Goal: Task Accomplishment & Management: Use online tool/utility

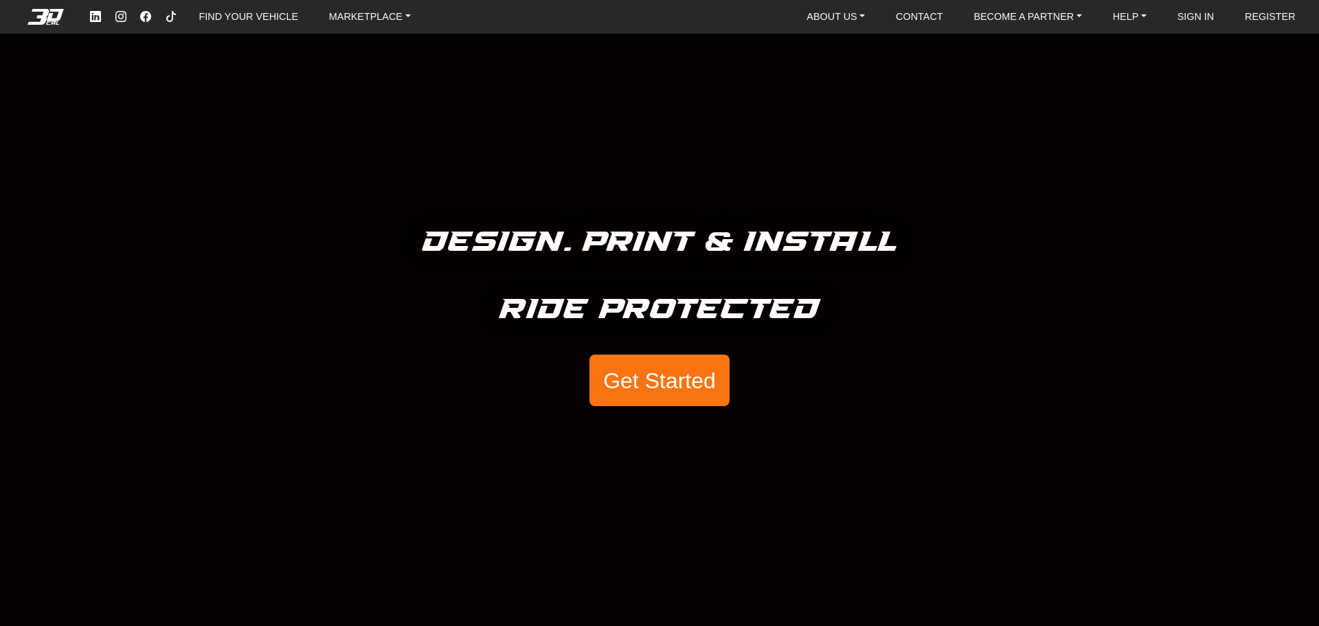
click at [649, 385] on button "Get Started" at bounding box center [659, 380] width 140 height 52
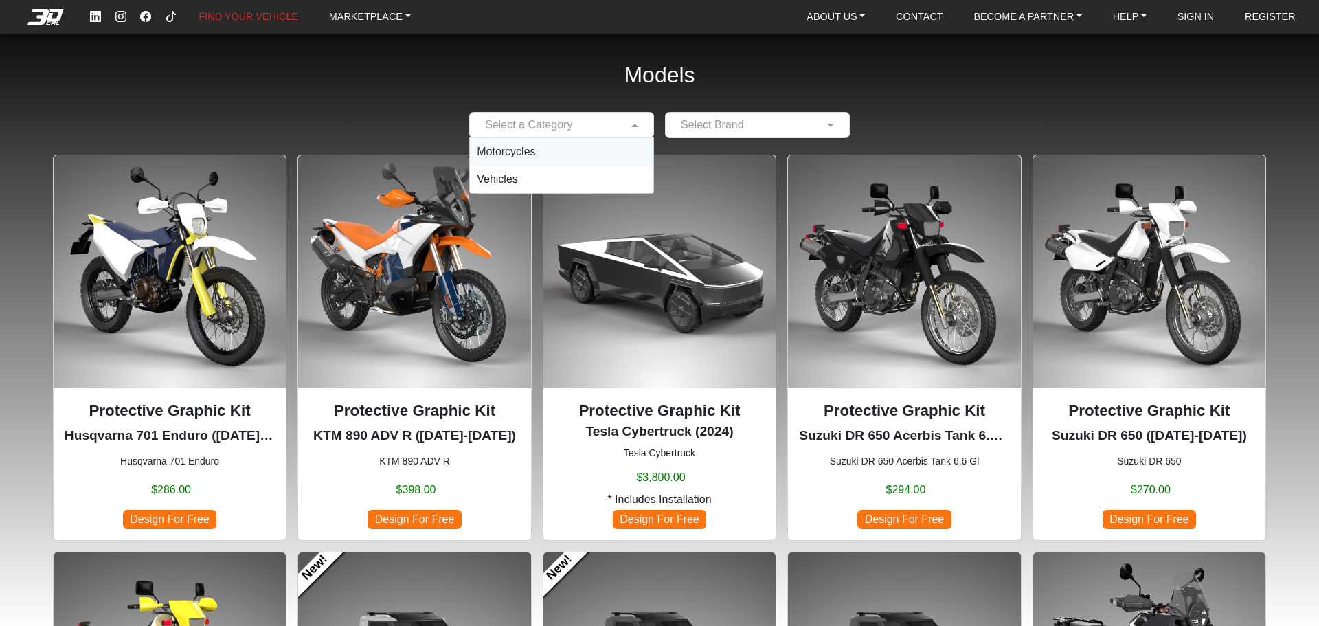
click at [575, 120] on input "text" at bounding box center [548, 125] width 142 height 16
click at [565, 152] on div "Motorcycles" at bounding box center [561, 151] width 183 height 27
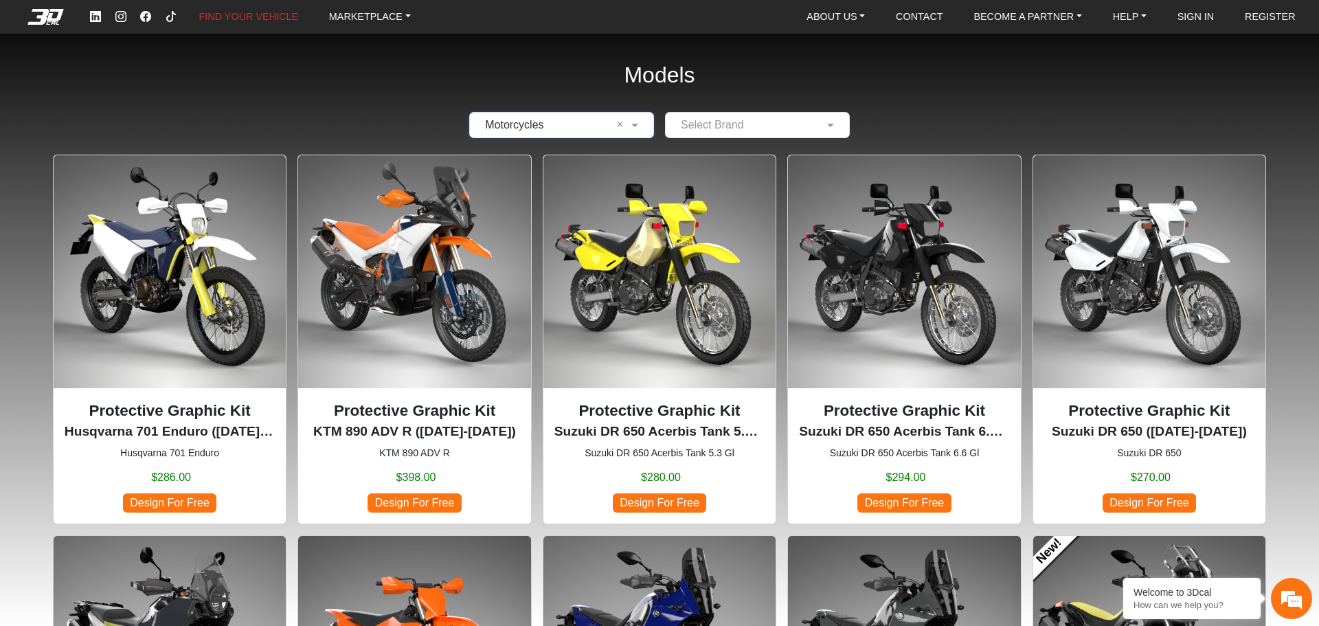
click at [766, 133] on div "Select Brand" at bounding box center [749, 125] width 150 height 16
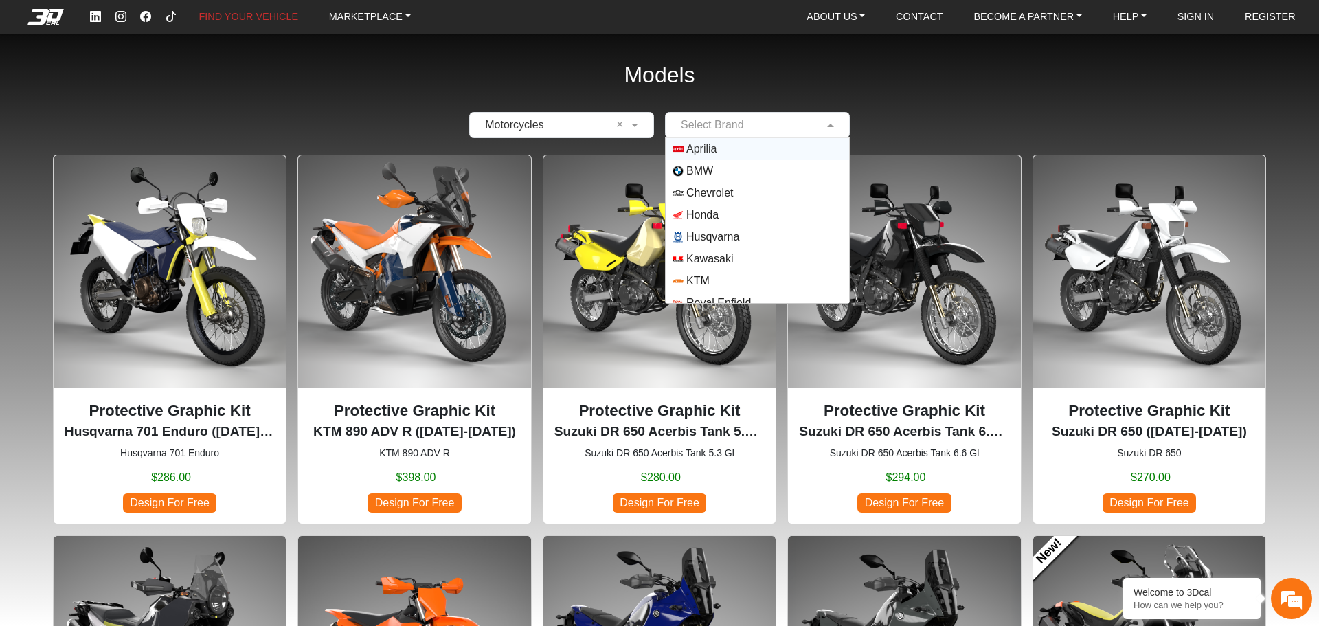
click at [737, 149] on span "Aprilia" at bounding box center [757, 149] width 170 height 11
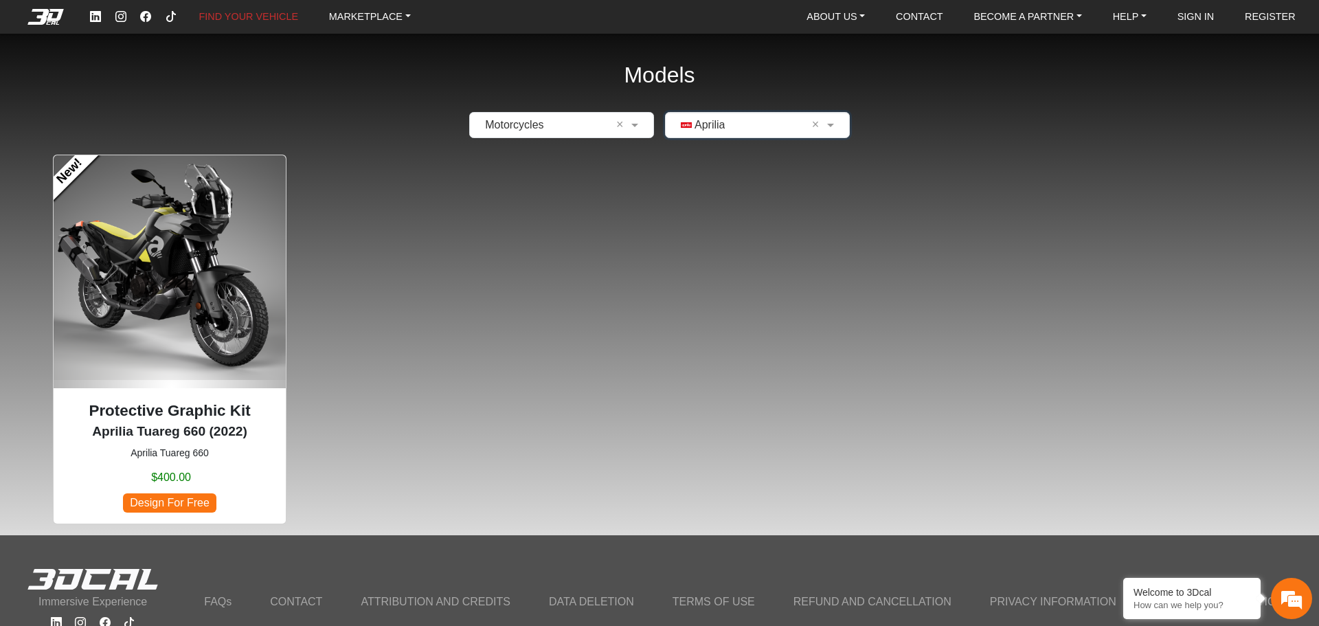
drag, startPoint x: 575, startPoint y: 119, endPoint x: 567, endPoint y: 126, distance: 10.7
click at [573, 120] on input "text" at bounding box center [548, 125] width 142 height 16
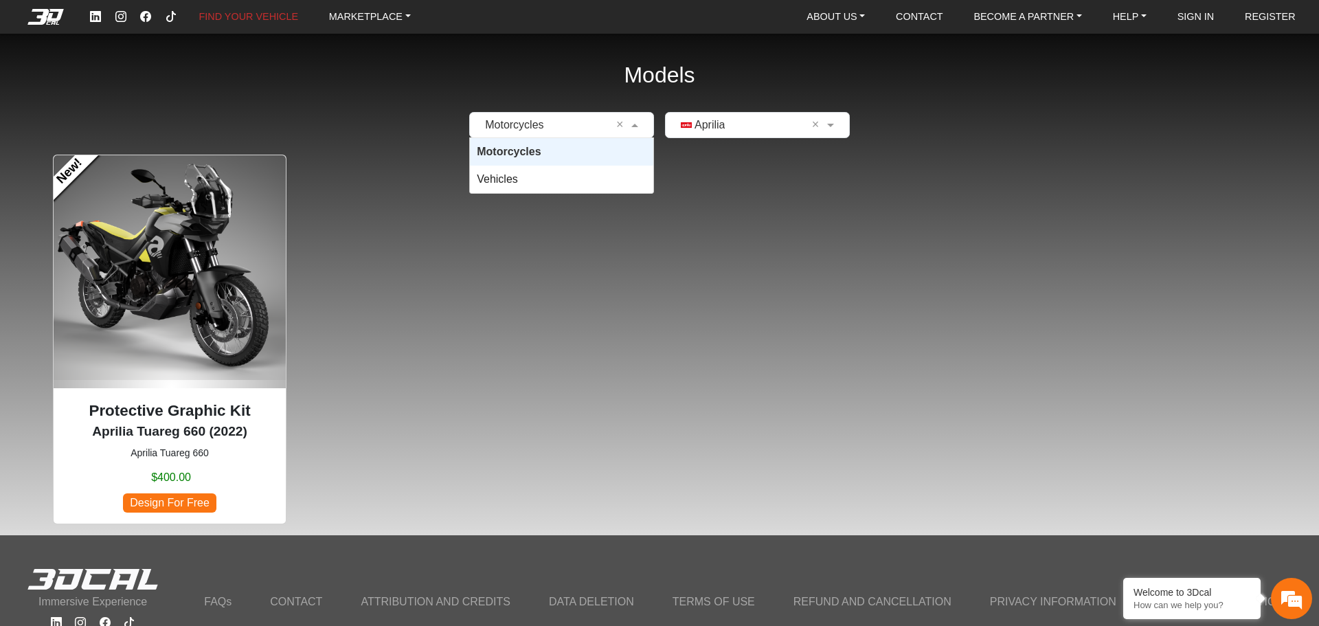
click at [703, 133] on input "text" at bounding box center [743, 125] width 142 height 16
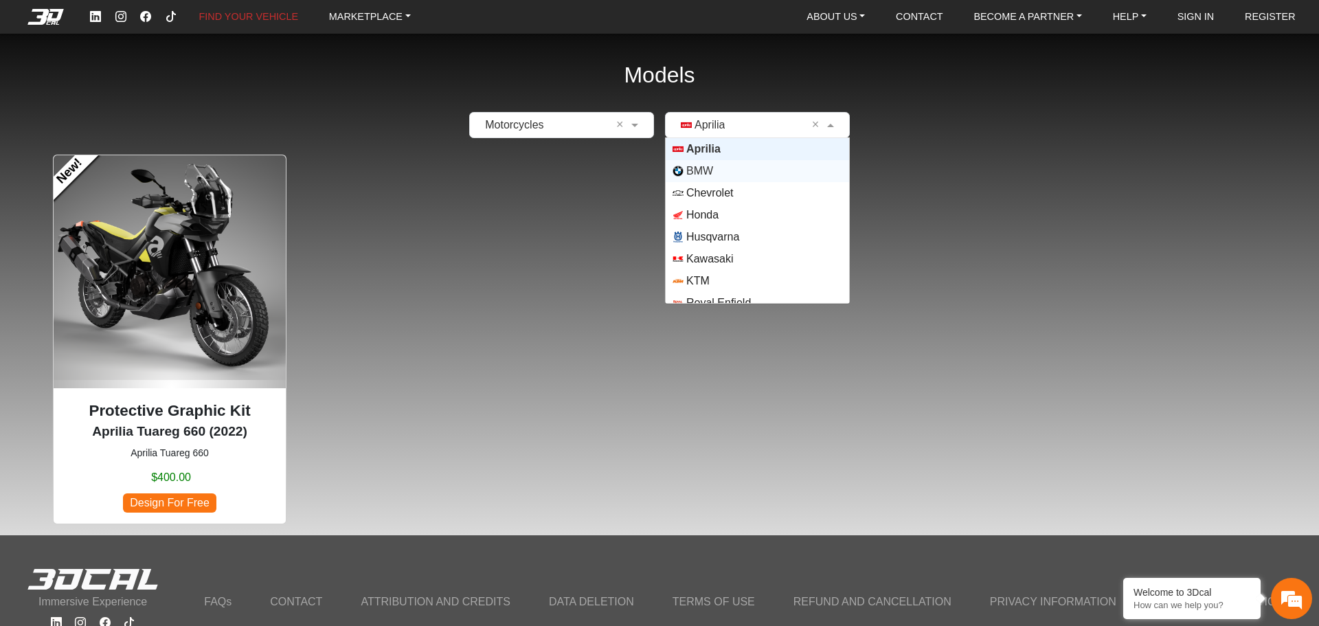
click at [712, 170] on span "BMW" at bounding box center [757, 171] width 170 height 11
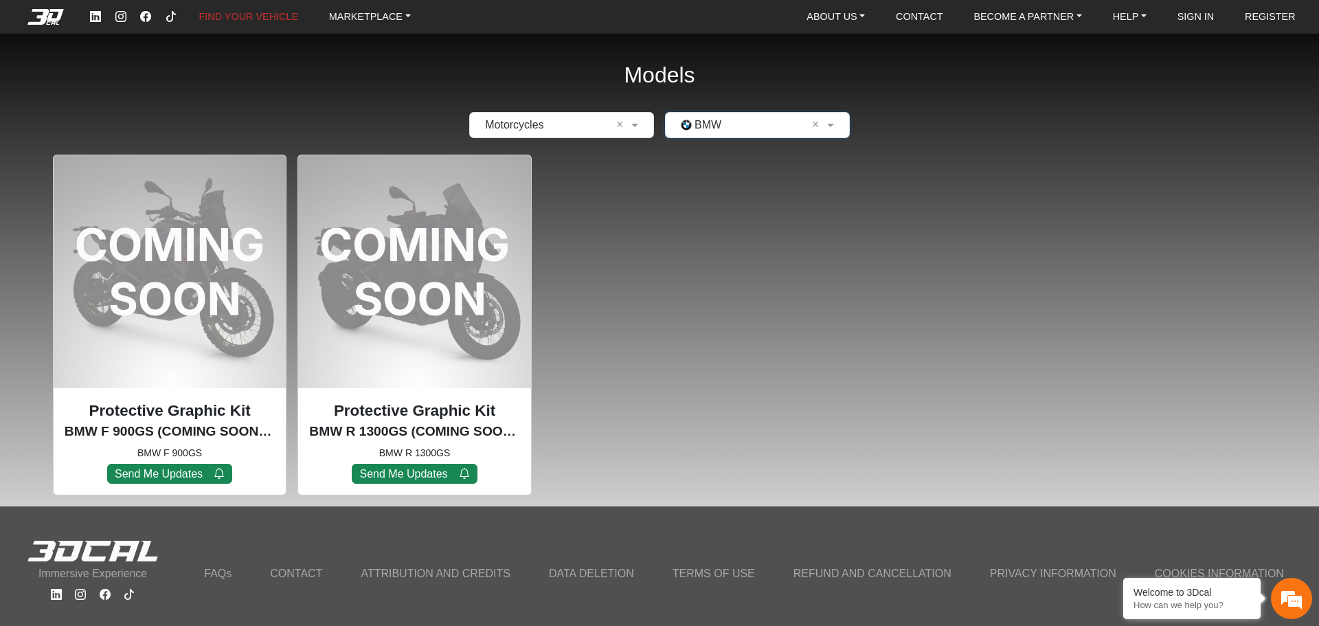
click at [751, 130] on input "text" at bounding box center [743, 125] width 142 height 16
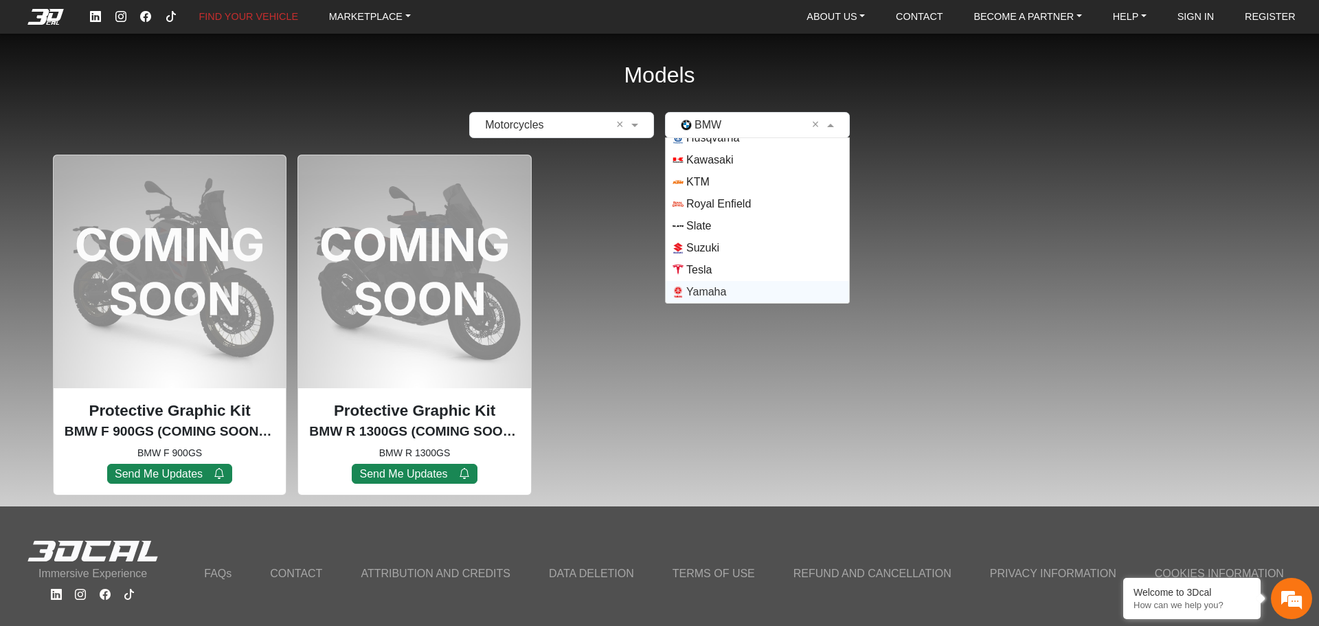
scroll to position [1, 0]
click at [722, 284] on span "Yamaha" at bounding box center [706, 291] width 40 height 16
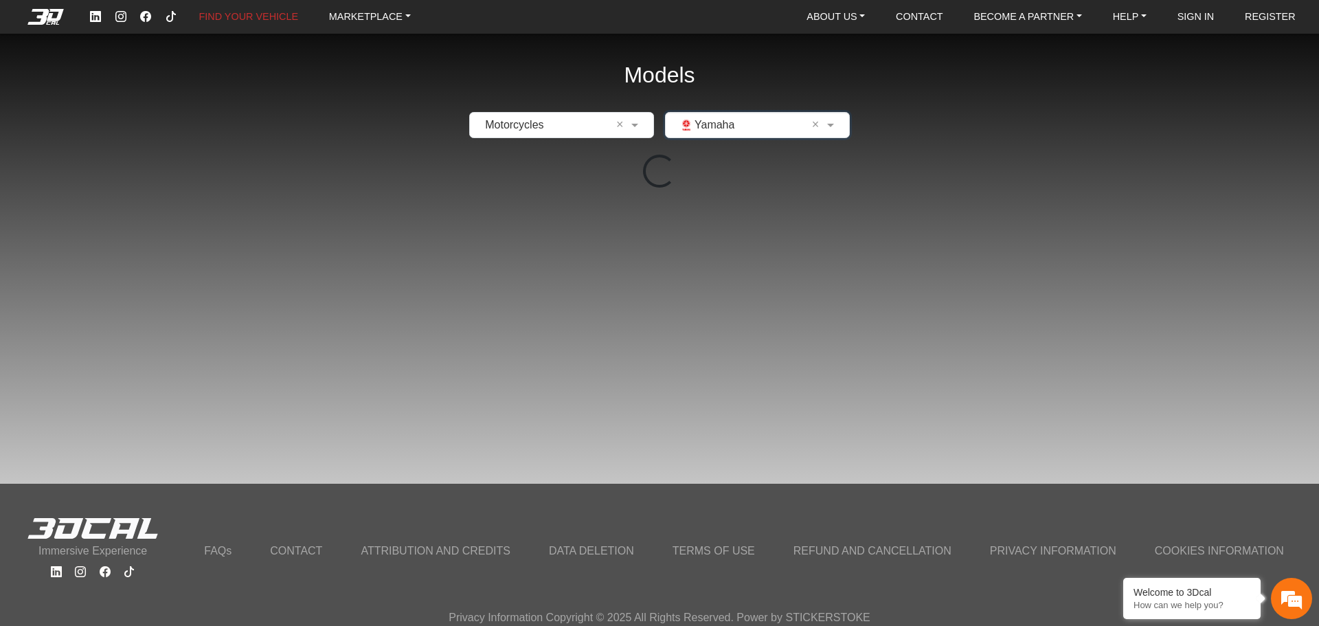
scroll to position [0, 0]
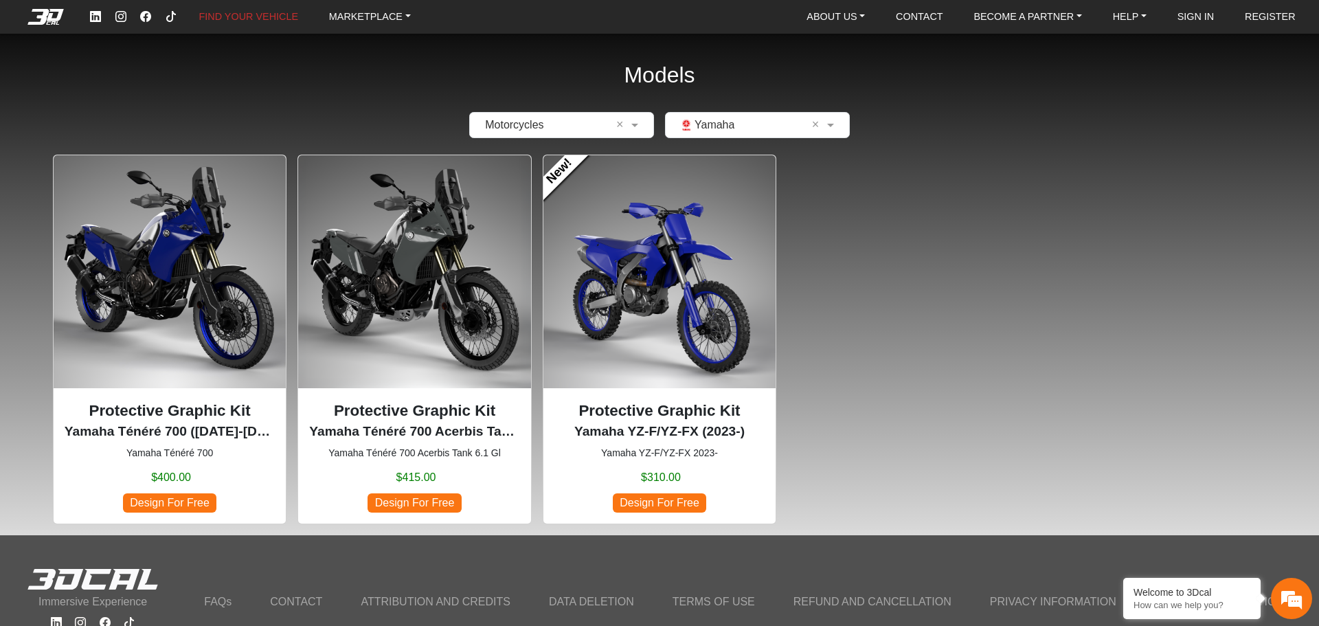
click at [679, 290] on img at bounding box center [659, 271] width 232 height 232
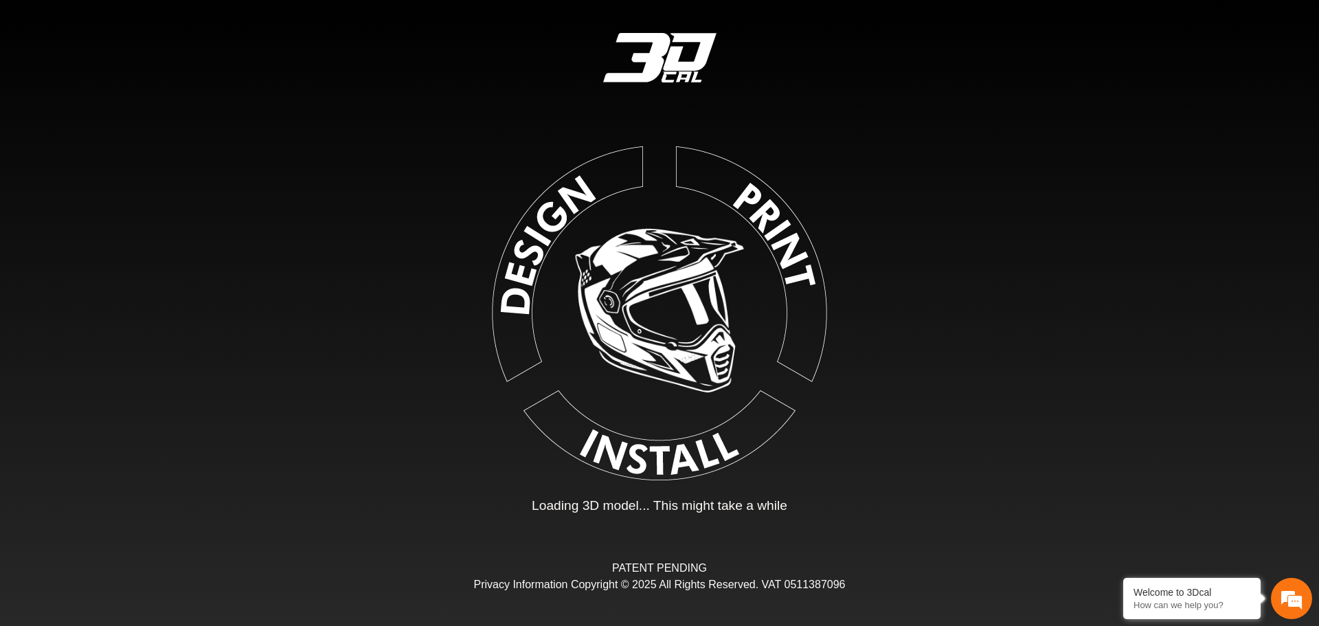
type input "*"
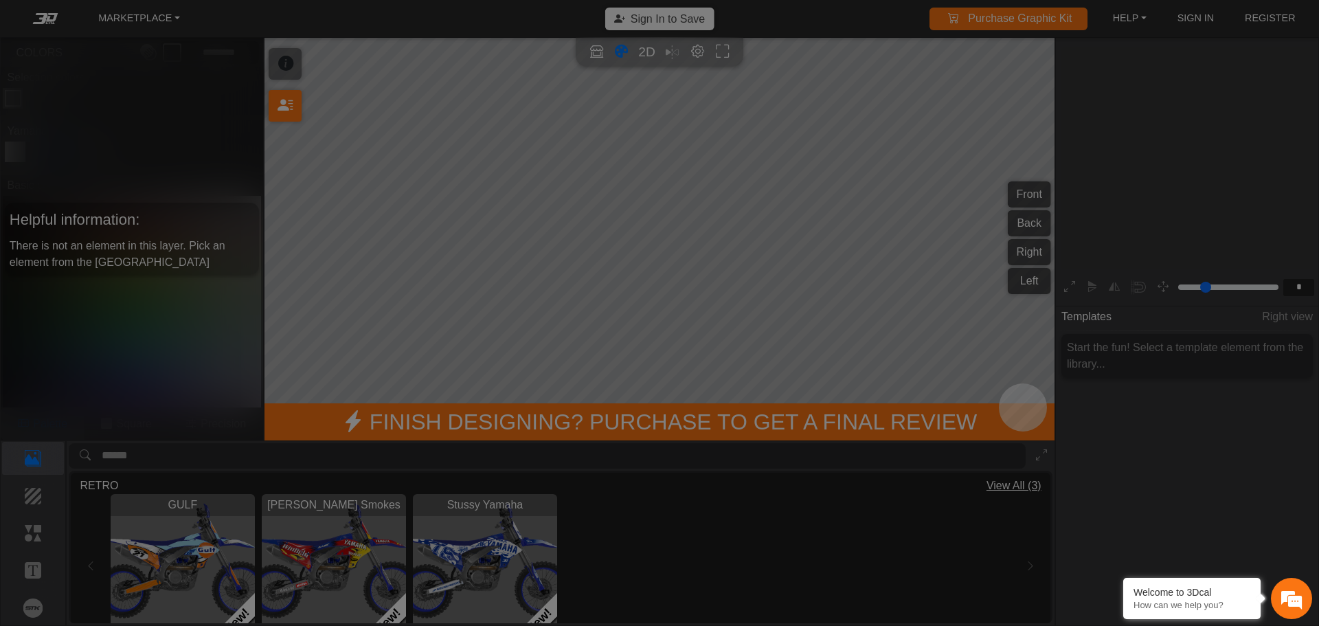
scroll to position [227, 212]
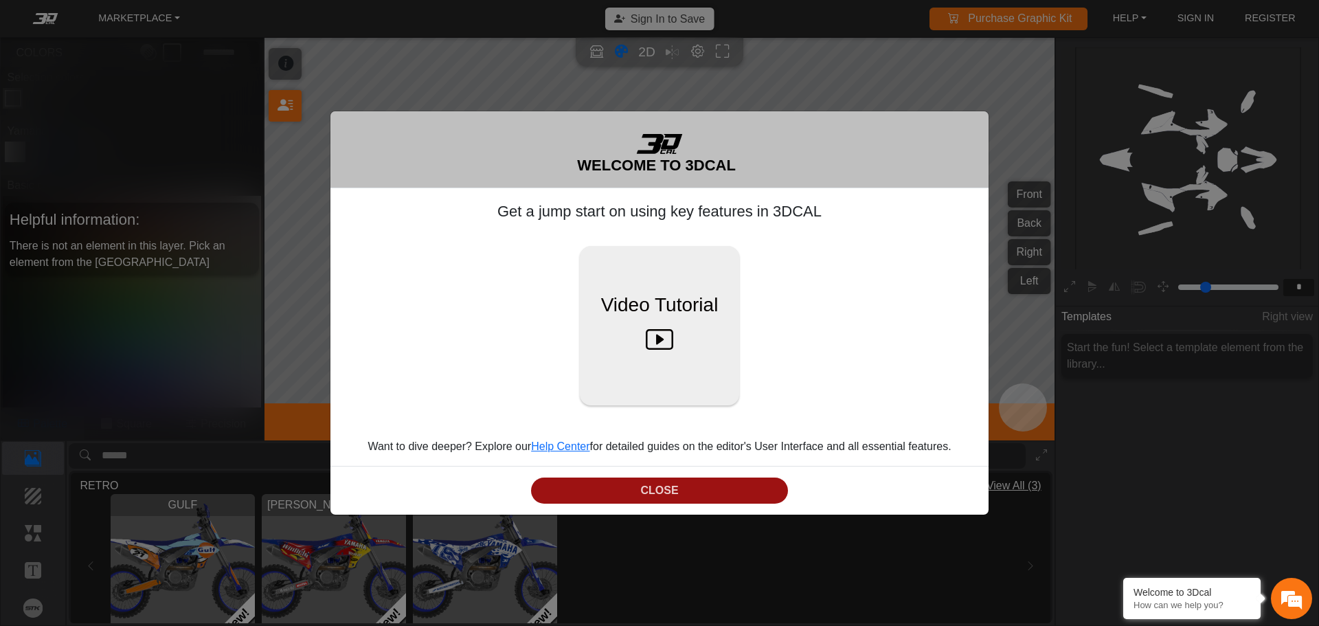
click at [669, 486] on button "CLOSE" at bounding box center [659, 490] width 257 height 27
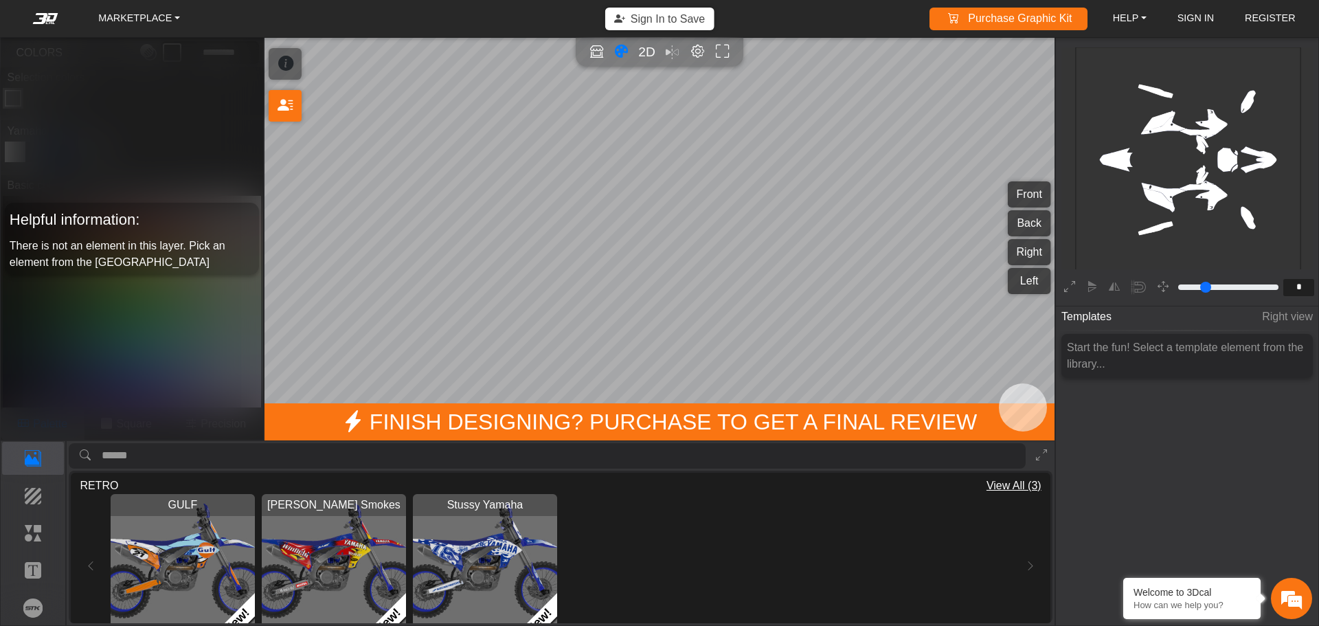
click at [1168, 120] on rect at bounding box center [1188, 159] width 225 height 225
click at [622, 53] on icon "Color tool" at bounding box center [621, 52] width 14 height 16
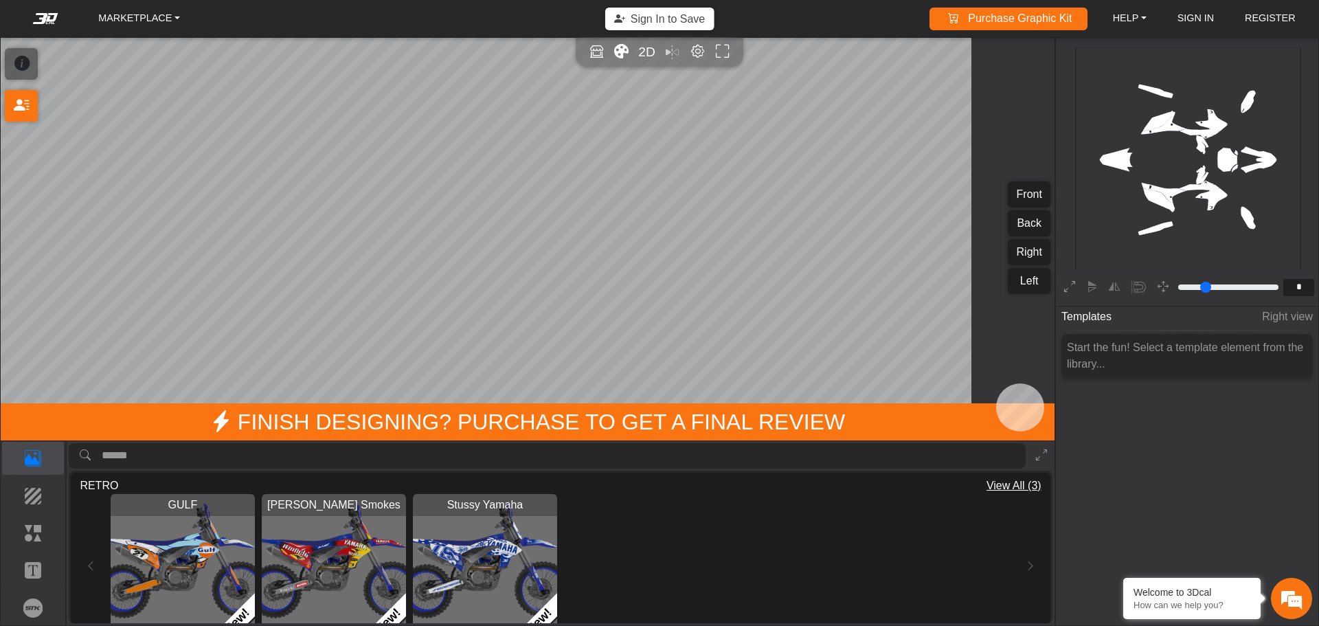
type input "*"
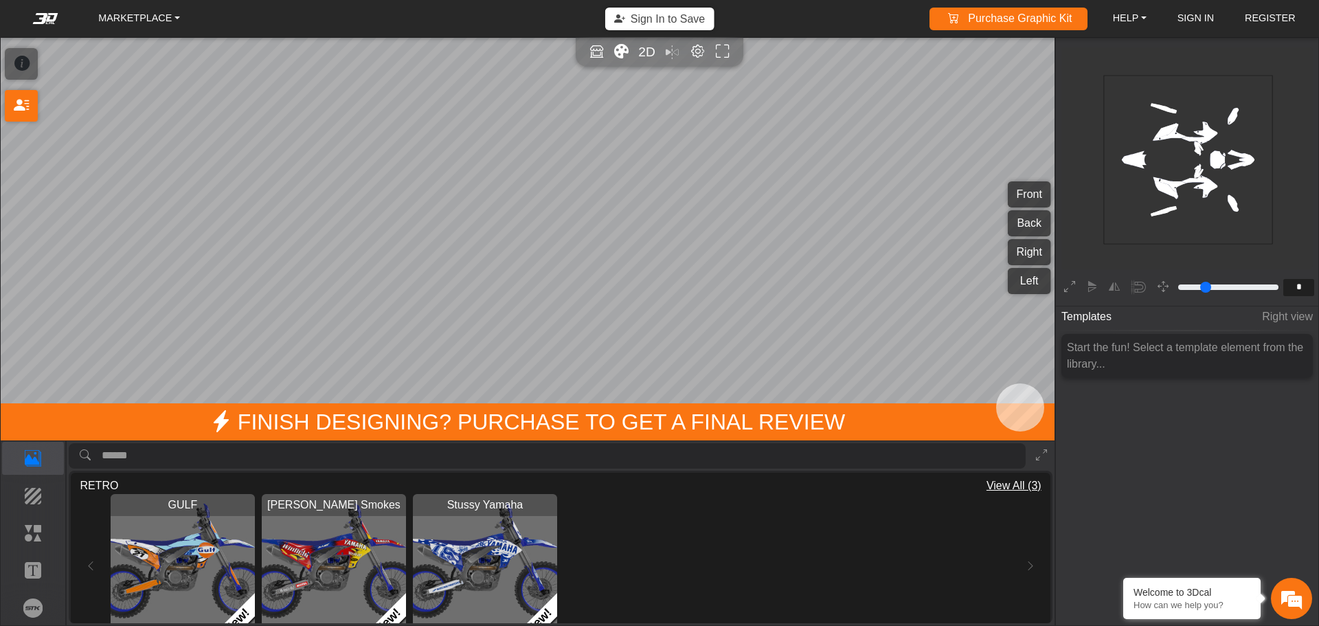
click at [622, 53] on icon "Color tool" at bounding box center [621, 52] width 14 height 16
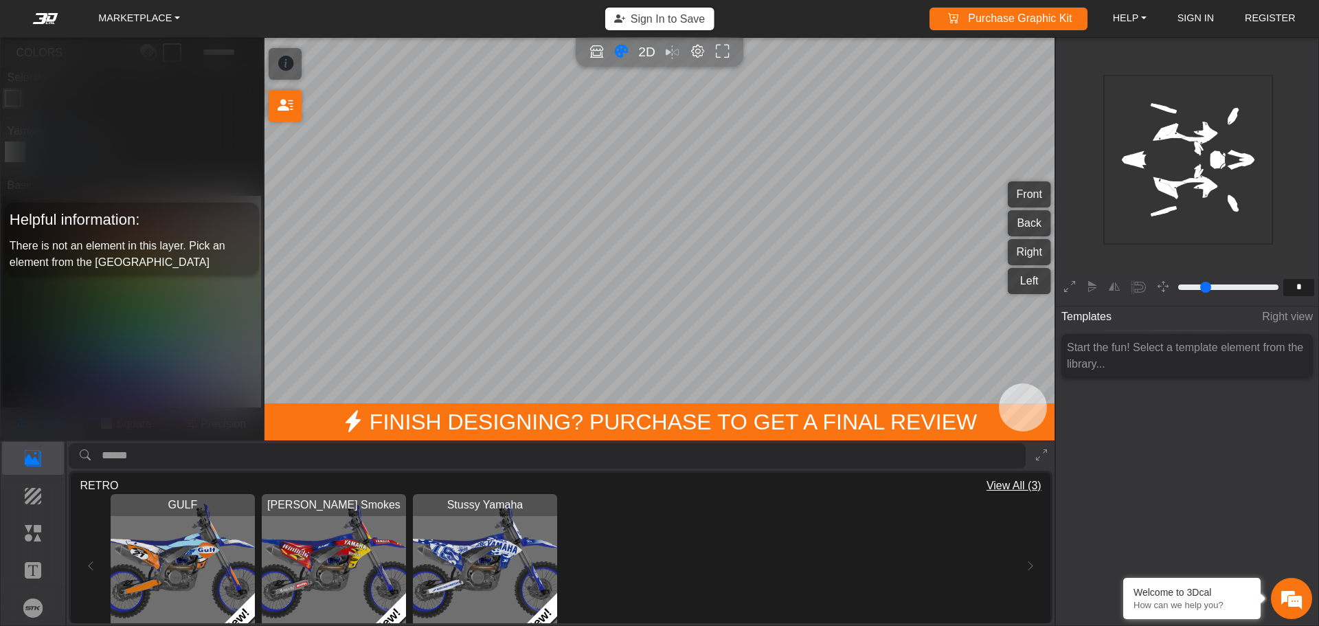
click at [1165, 194] on icon "background_wire_template_bg decal_yzf450_front decal_yzf450_back decal_yzf450_r…" at bounding box center [1188, 160] width 506 height 506
click at [1166, 192] on rect at bounding box center [1188, 161] width 169 height 169
click at [1032, 187] on button "Front" at bounding box center [1029, 194] width 43 height 26
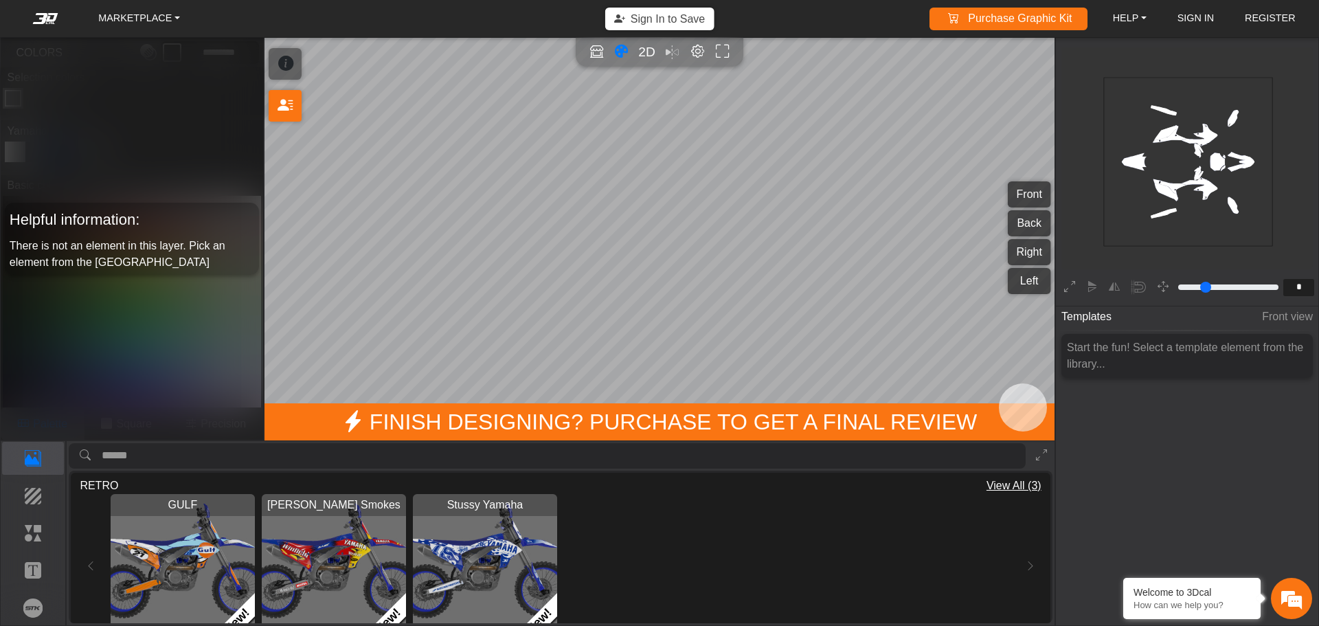
click at [1036, 227] on button "Back" at bounding box center [1029, 223] width 43 height 26
click at [1036, 253] on button "Right" at bounding box center [1029, 252] width 43 height 26
click at [1034, 275] on button "Left" at bounding box center [1029, 281] width 43 height 26
click at [1035, 258] on button "Right" at bounding box center [1029, 252] width 43 height 26
click at [1038, 249] on button "Right" at bounding box center [1029, 252] width 43 height 26
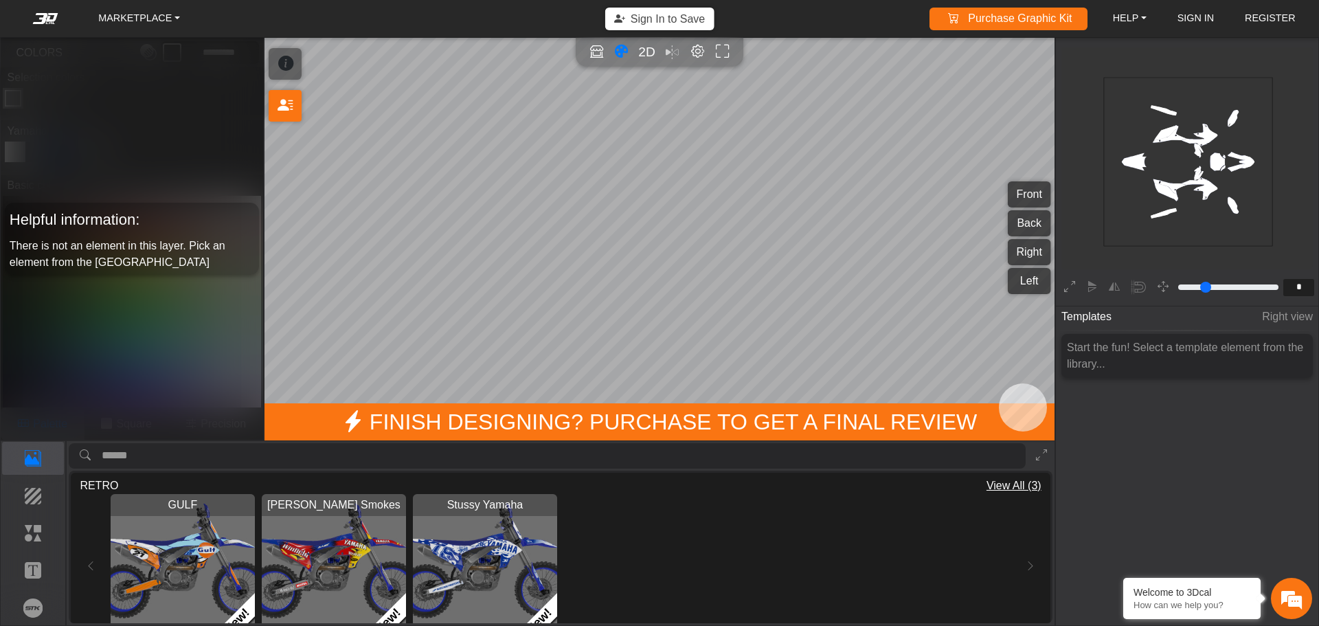
click at [197, 236] on div "Helpful information: There is not an element in this layer. Pick an element fro…" at bounding box center [131, 239] width 253 height 72
click at [1172, 191] on rect at bounding box center [1188, 162] width 169 height 169
click at [212, 558] on img "View GULF" at bounding box center [183, 566] width 144 height 144
click at [35, 23] on em at bounding box center [45, 18] width 55 height 11
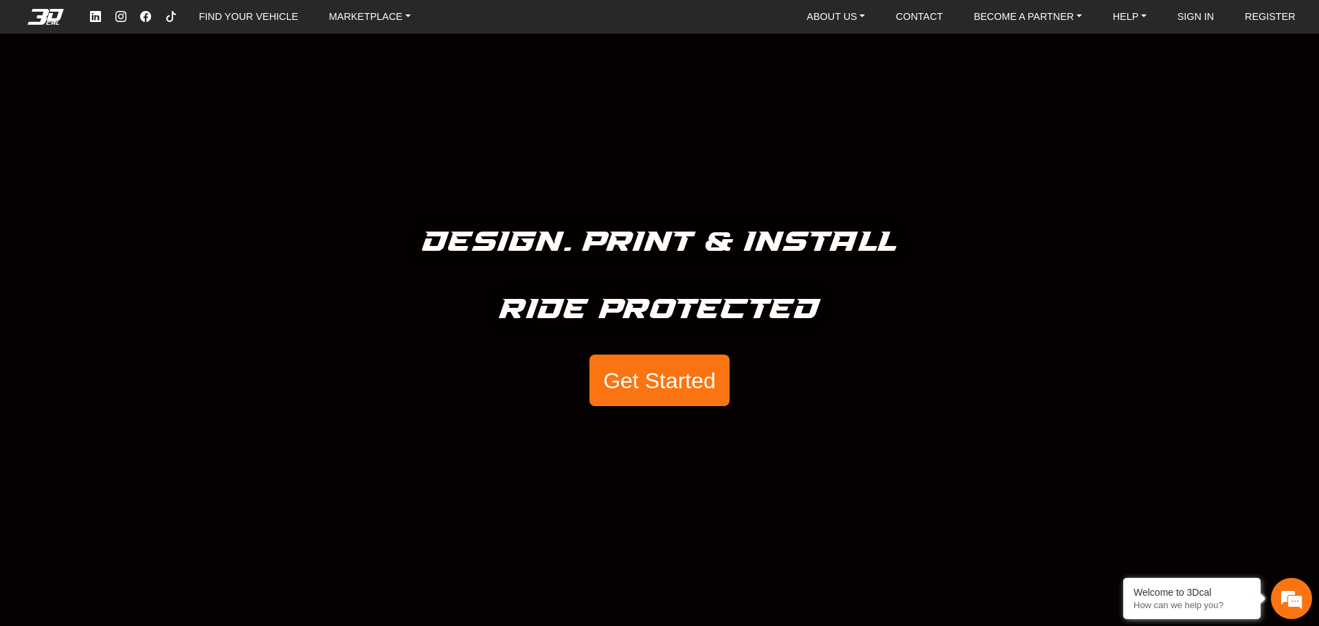
click at [692, 383] on button "Get Started" at bounding box center [659, 380] width 140 height 52
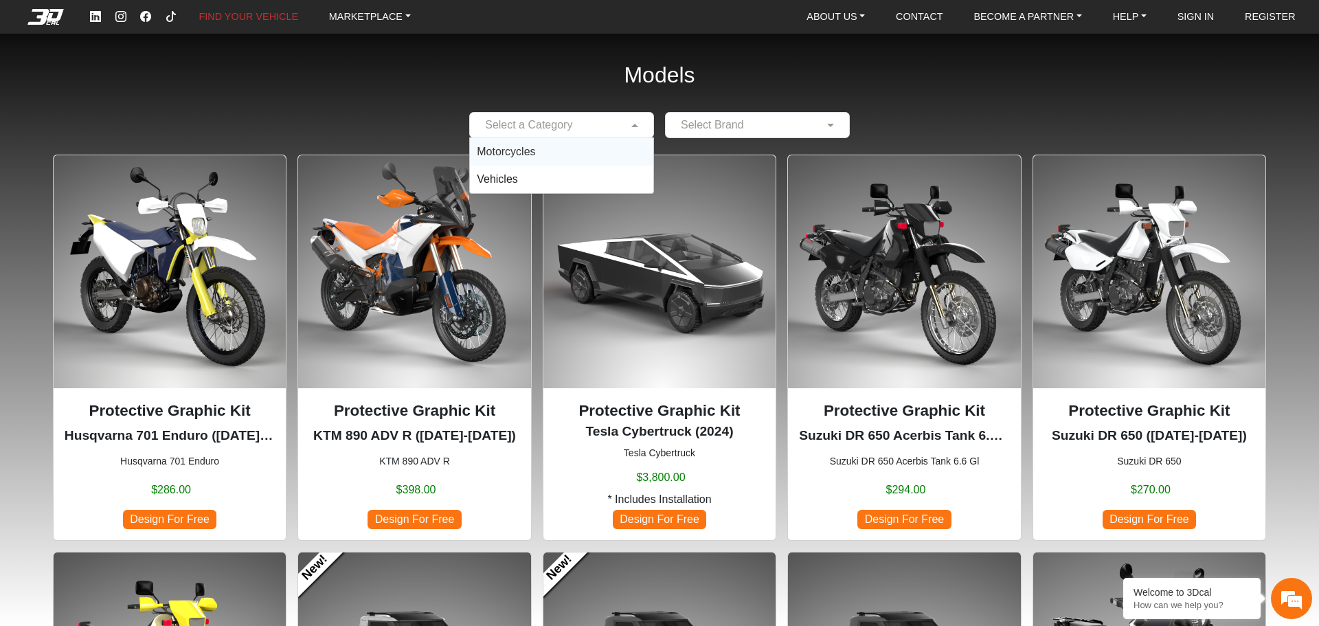
click at [569, 127] on input "text" at bounding box center [548, 125] width 142 height 16
click at [572, 146] on div "Motorcycles" at bounding box center [561, 151] width 183 height 27
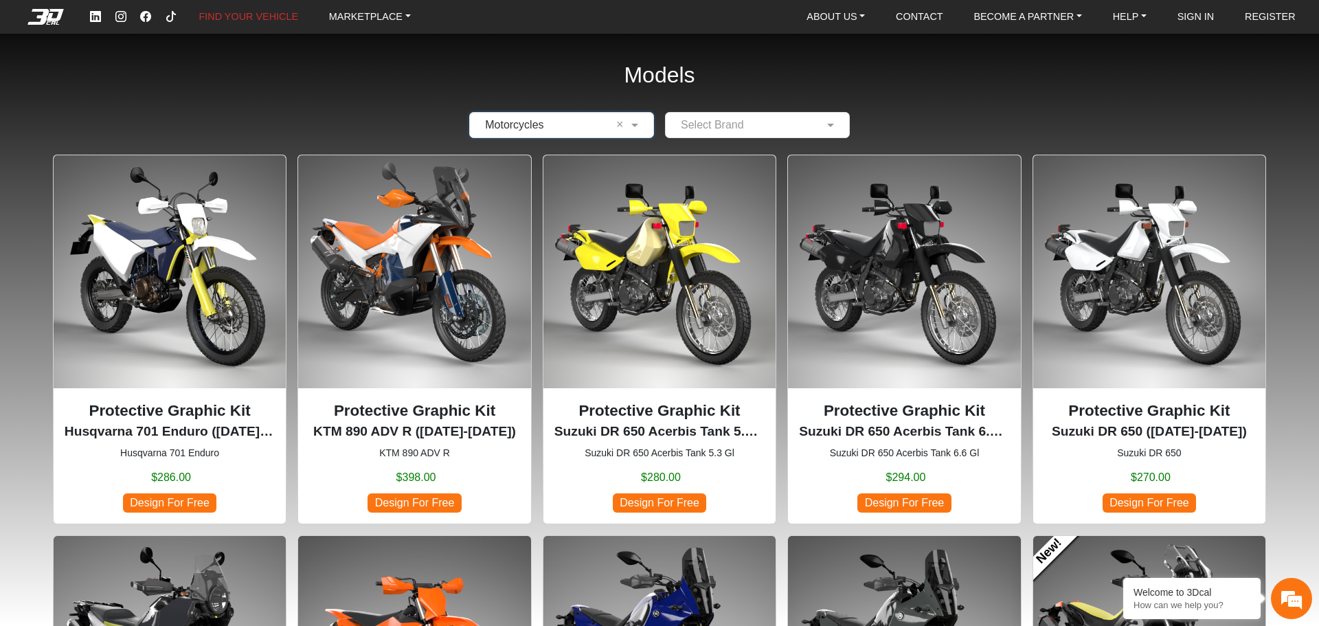
click at [578, 126] on input "text" at bounding box center [548, 125] width 142 height 16
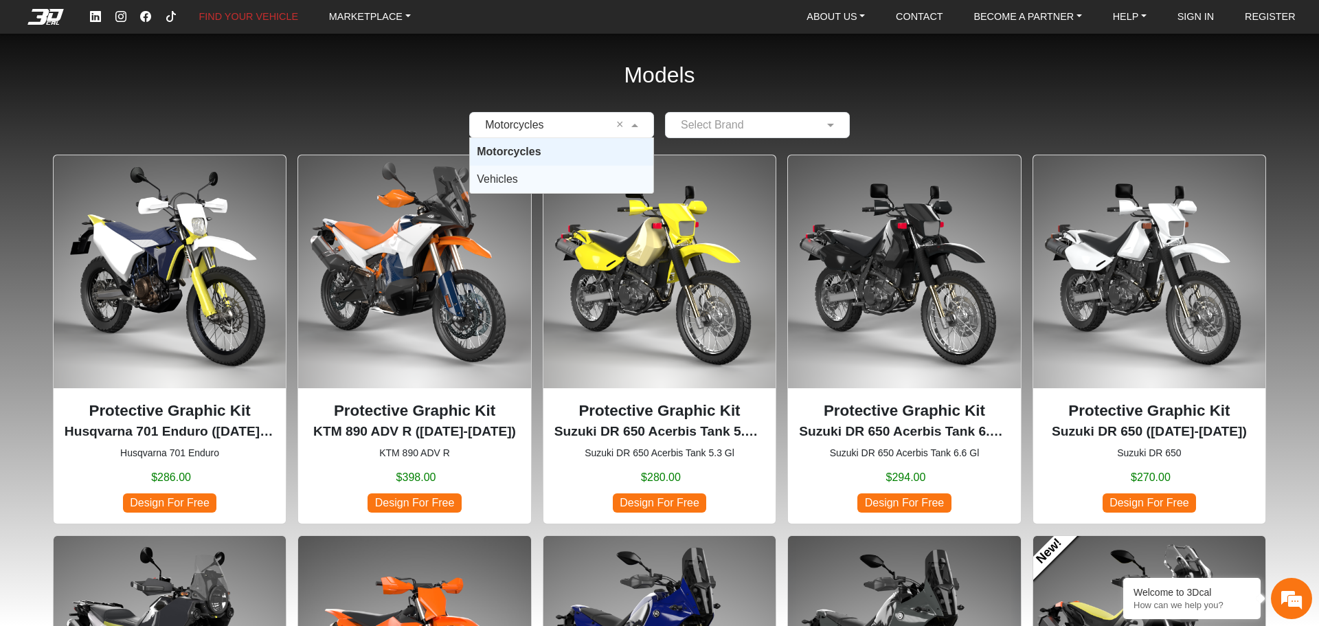
click at [542, 176] on div "Vehicles" at bounding box center [561, 179] width 183 height 27
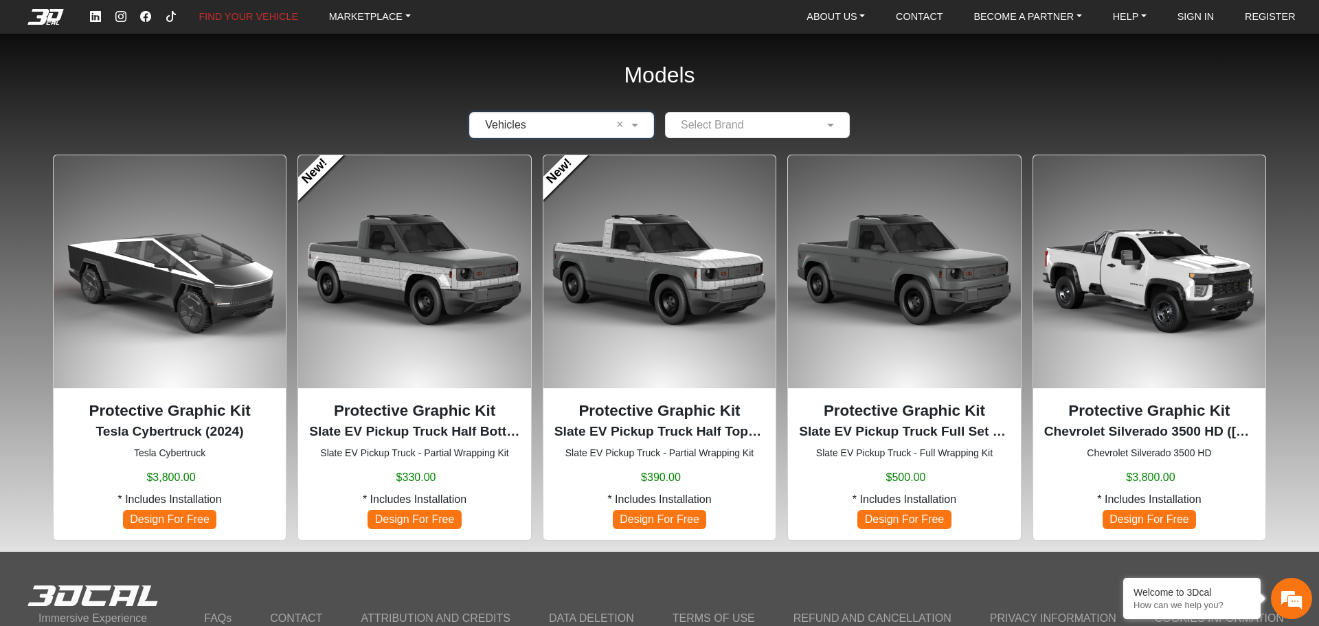
click at [544, 126] on input "text" at bounding box center [548, 125] width 142 height 16
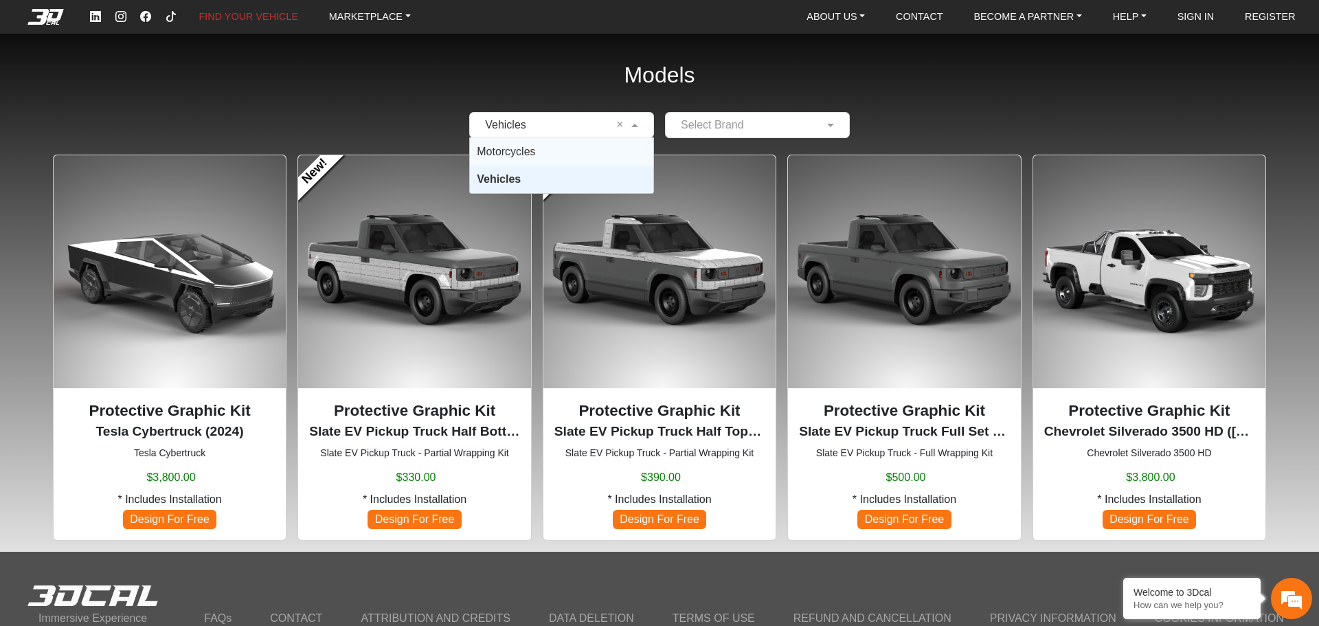
click at [527, 160] on div "Motorcycles" at bounding box center [561, 151] width 183 height 27
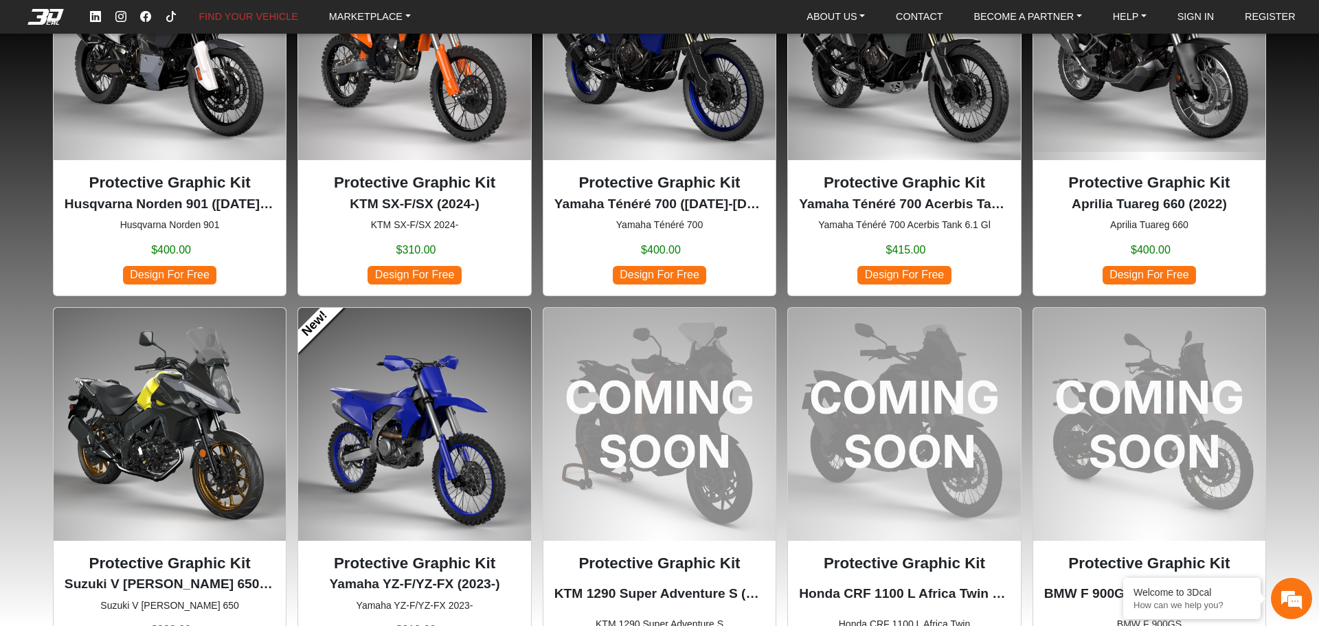
scroll to position [610, 0]
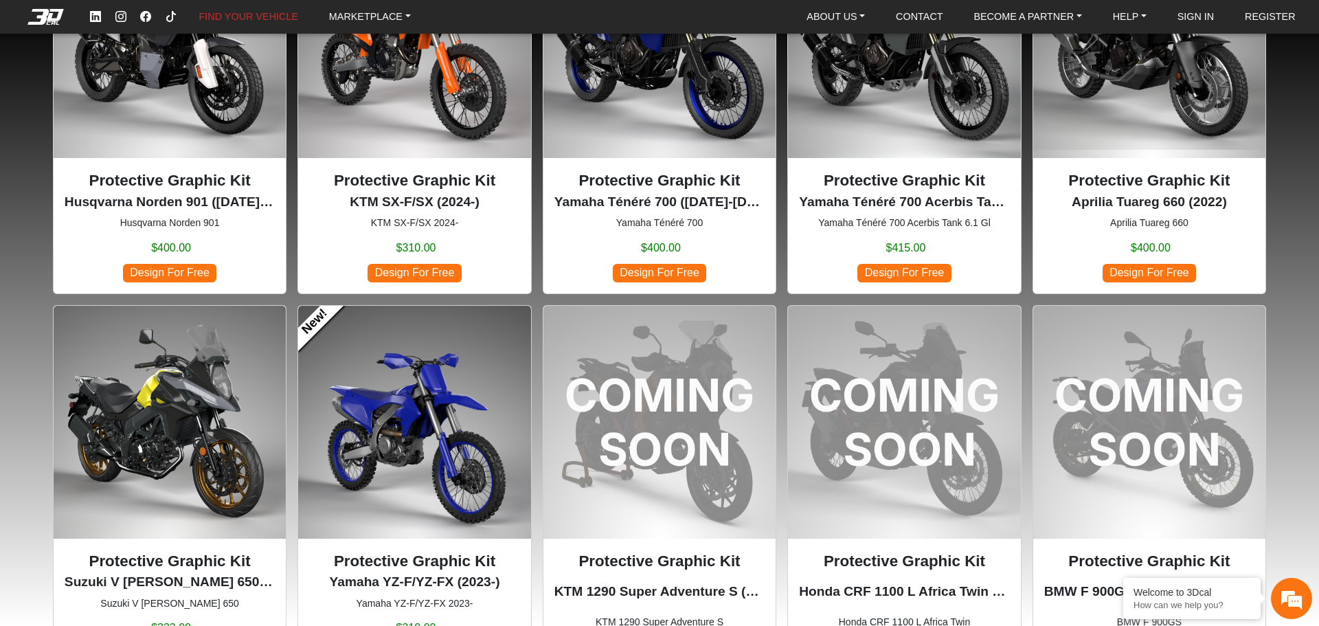
click at [179, 431] on img at bounding box center [170, 422] width 232 height 232
